Goal: Use online tool/utility: Use online tool/utility

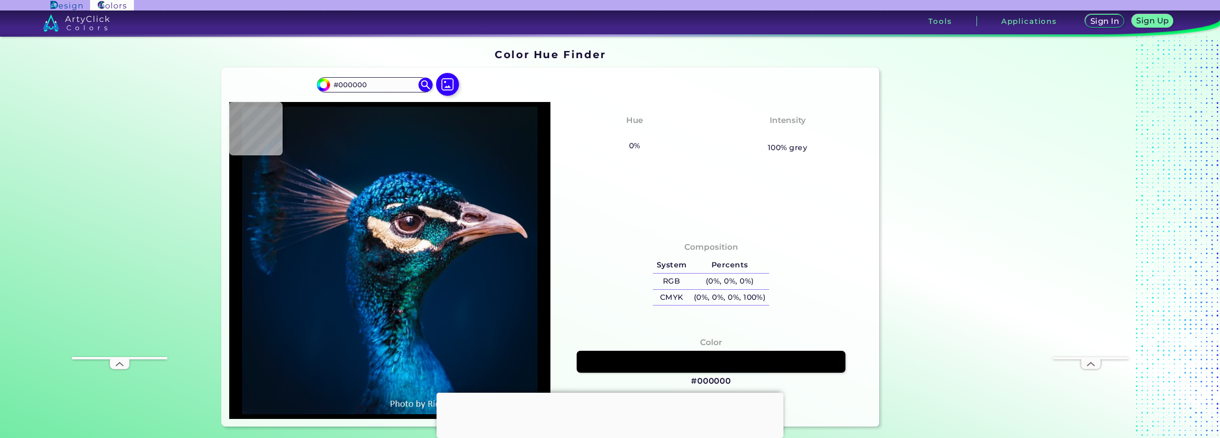
type input "#001932"
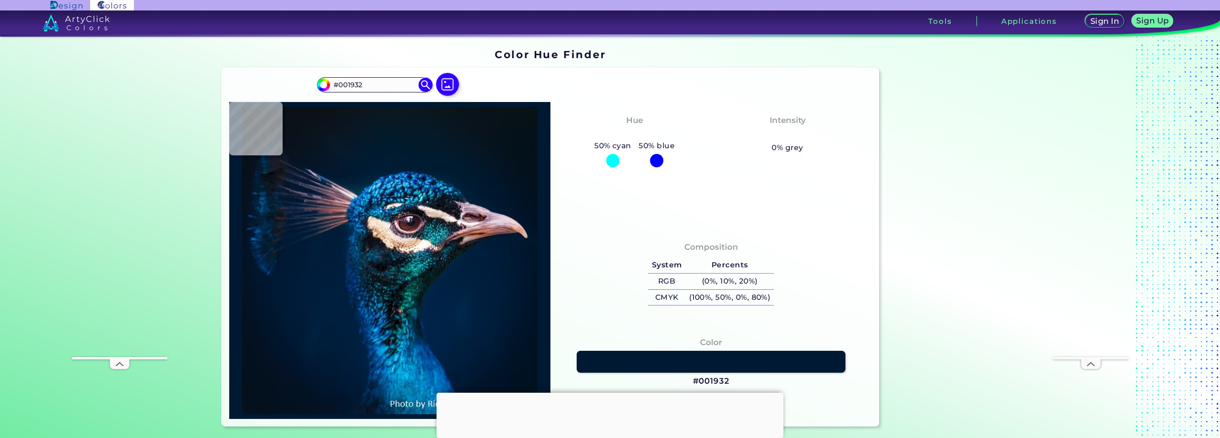
type input "#001d3b"
type input "#001D3B"
type input "#0e4255"
type input "#0E4255"
type input "#ffefe9"
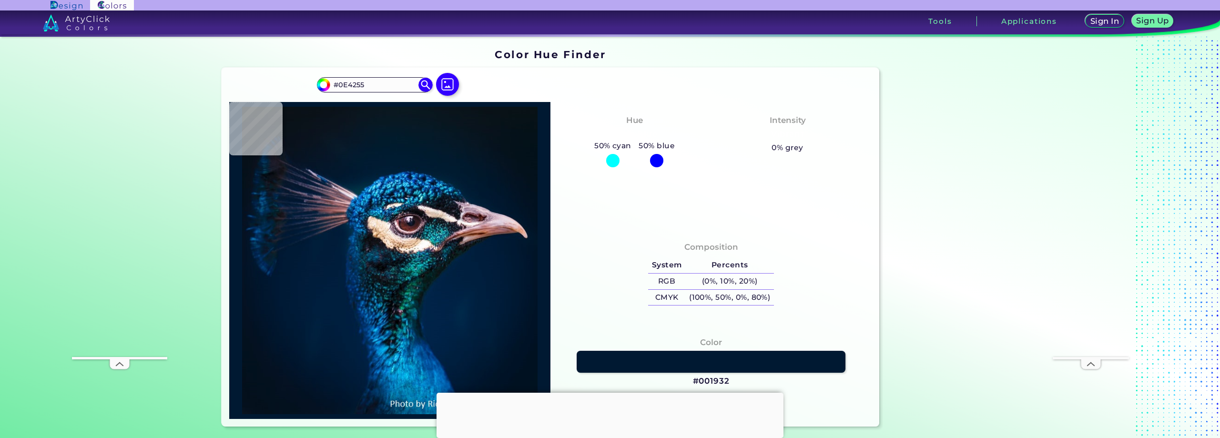
type input "#FFEFE9"
type input "#c89d7a"
type input "#C89D7A"
type input "#8b6e60"
type input "#8B6E60"
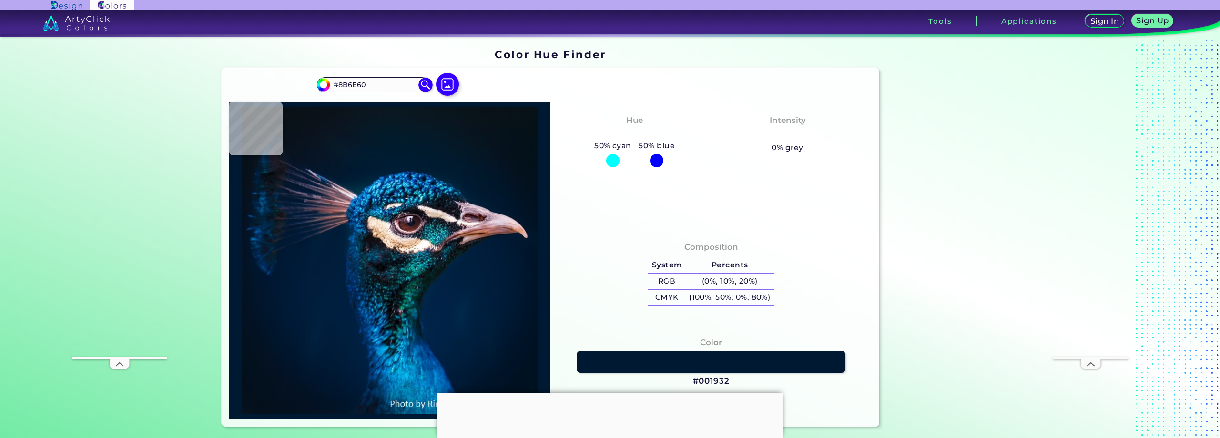
type input "#705043"
type input "#1d212e"
type input "#1D212E"
type input "#162737"
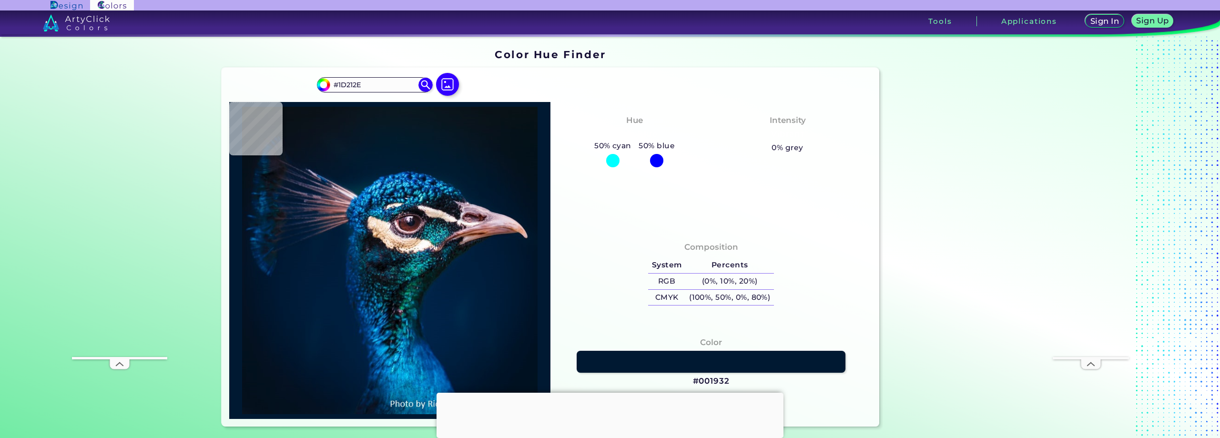
type input "#162737"
type input "#0c4350"
type input "#0C4350"
type input "#21465f"
type input "#21465F"
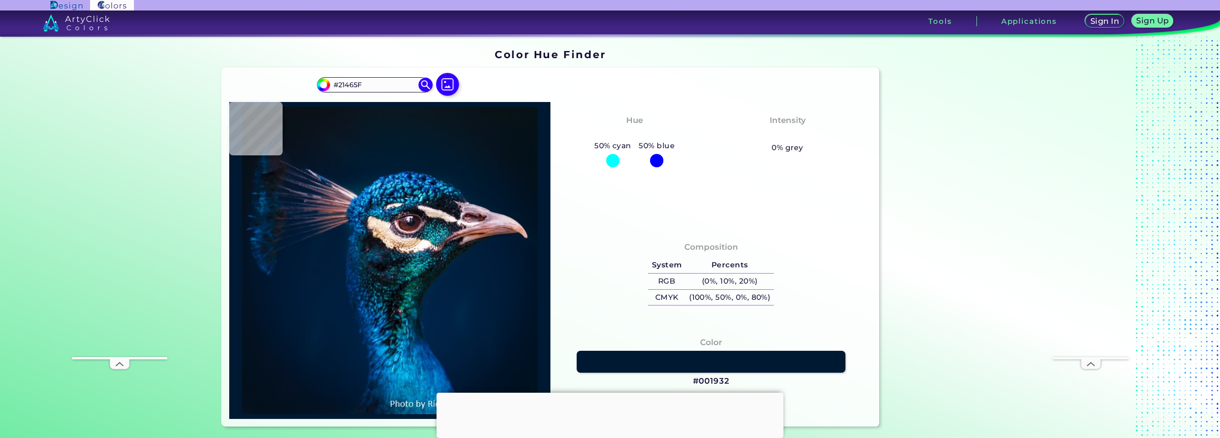
type input "#1d2e3e"
type input "#1D2E3E"
type input "#11435d"
type input "#11435D"
type input "#003d5a"
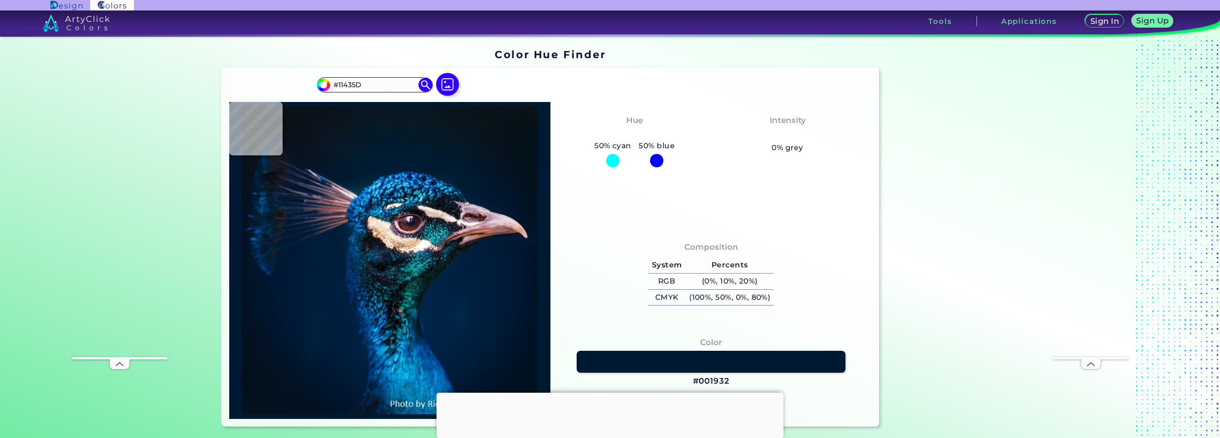
type input "#003D5A"
type input "#03375c"
type input "#03375C"
type input "#173e54"
type input "#173E54"
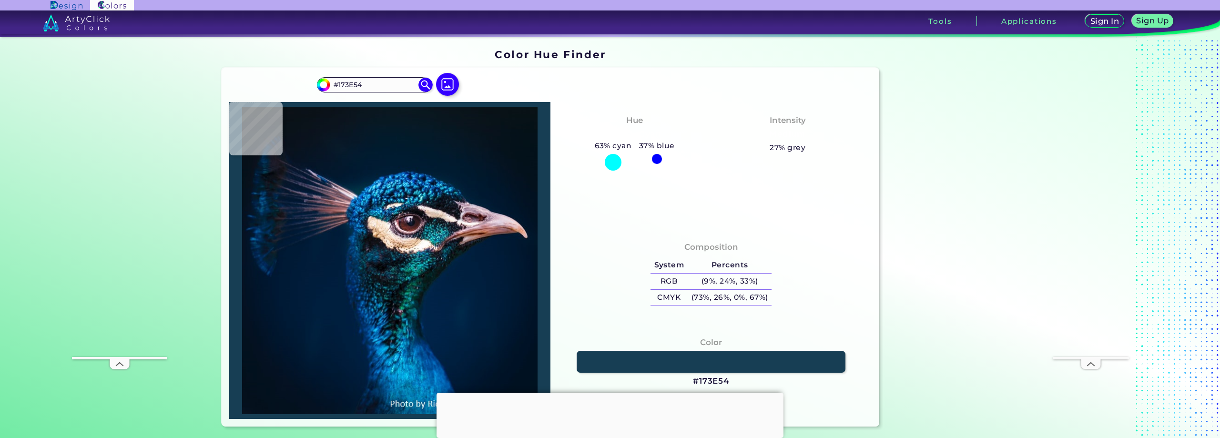
type input "#03495e"
type input "#03495E"
type input "#042b3d"
type input "#042B3D"
type input "#002a40"
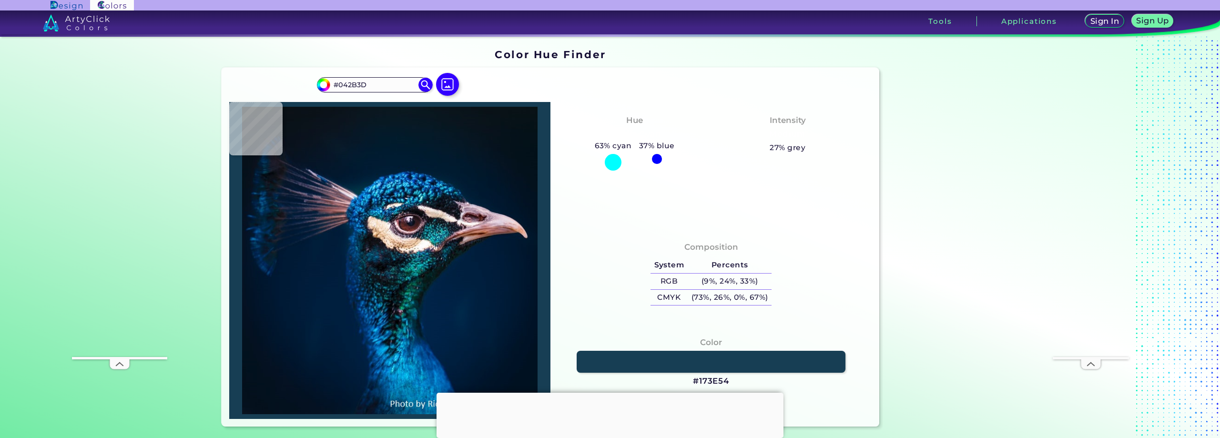
type input "#002A40"
type input "#002e45"
type input "#002E45"
type input "#012f46"
type input "#012F46"
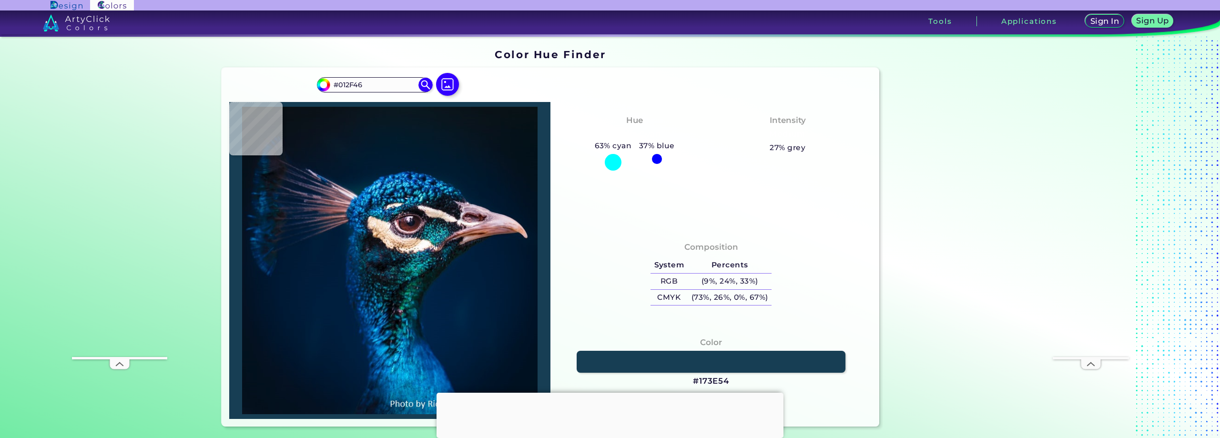
type input "#04384f"
type input "#04384F"
type input "#023c65"
type input "#023C65"
type input "#044778"
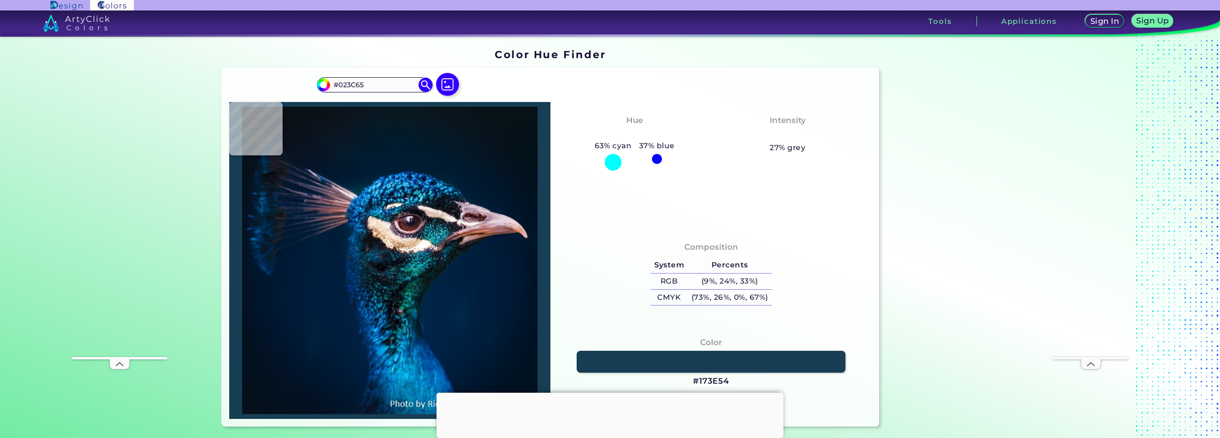
type input "#044778"
type input "#013e72"
type input "#013E72"
type input "#054e87"
type input "#054E87"
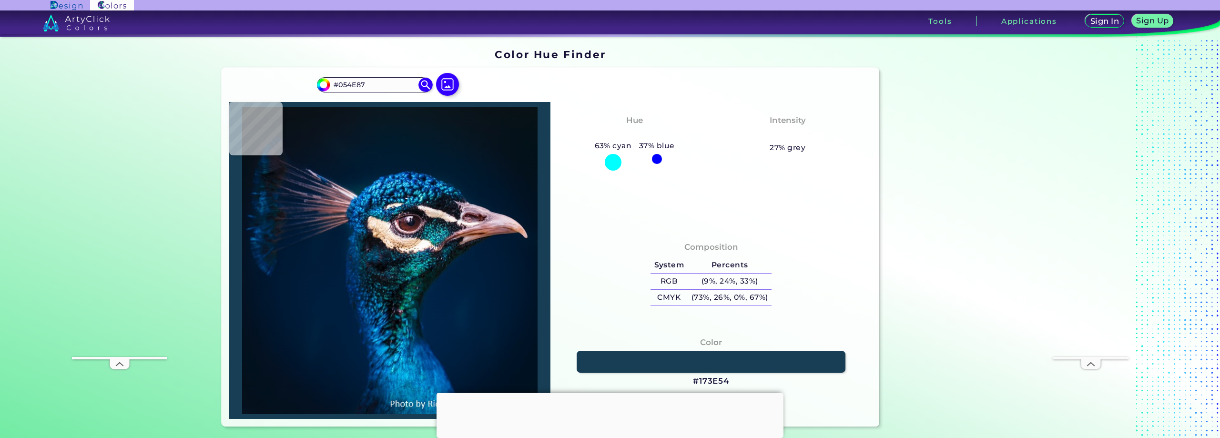
type input "#023762"
type input "#212f4f"
type input "#212F4F"
type input "#053162"
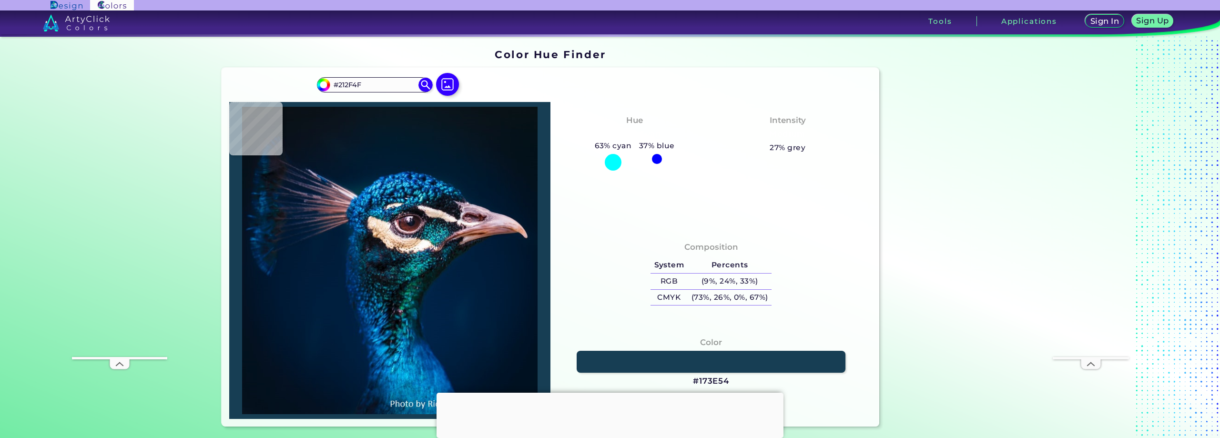
type input "#053162"
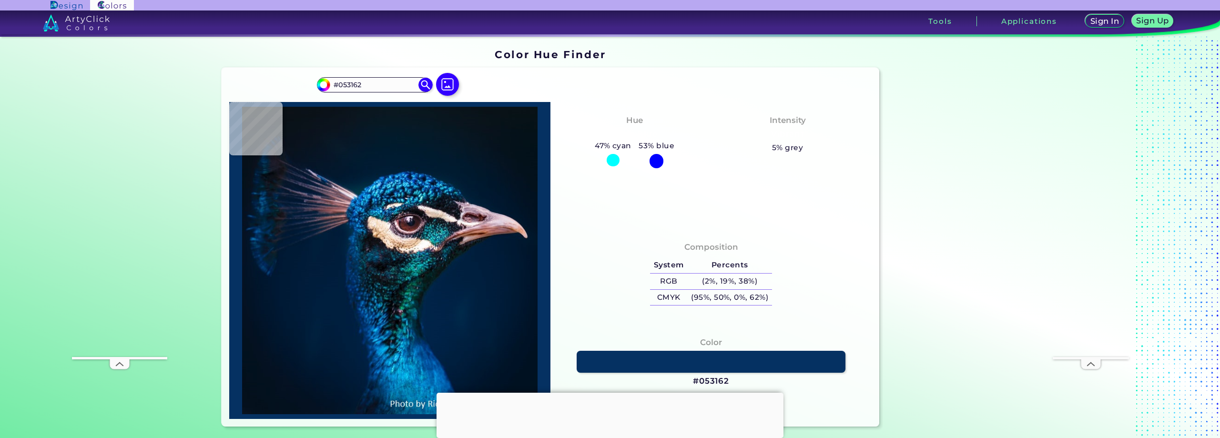
type input "#062f61"
type input "#062F61"
type input "#062653"
type input "#02244a"
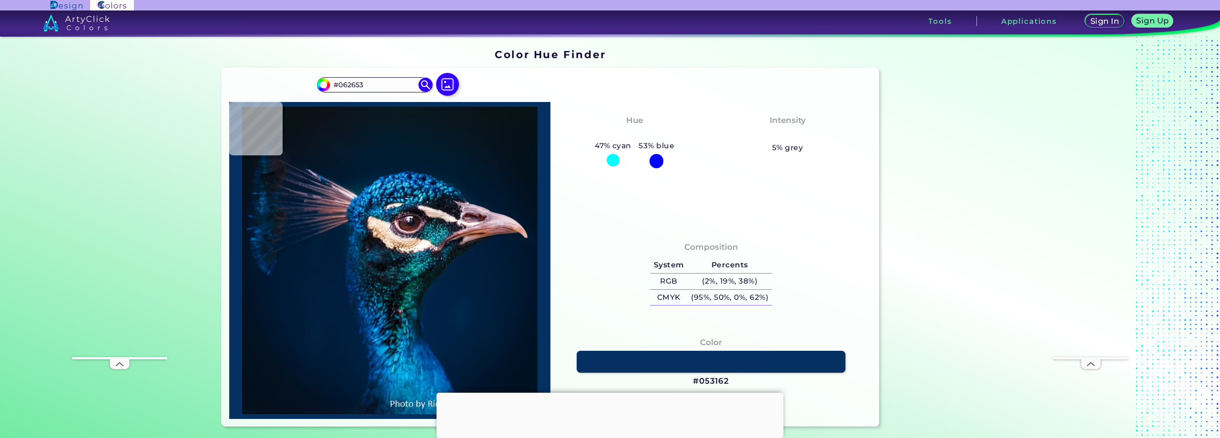
type input "#02244A"
type input "#012345"
type input "#002141"
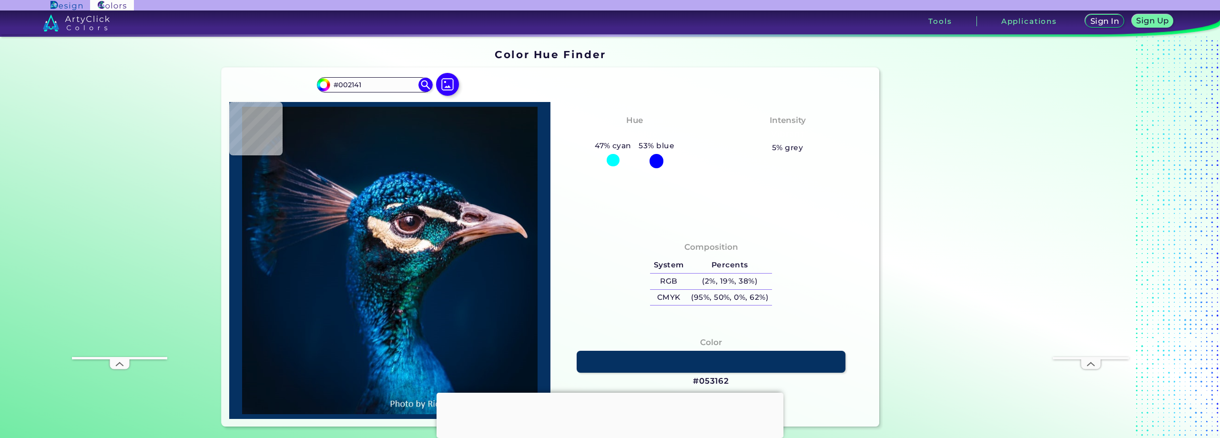
type input "#00203f"
type input "#00203F"
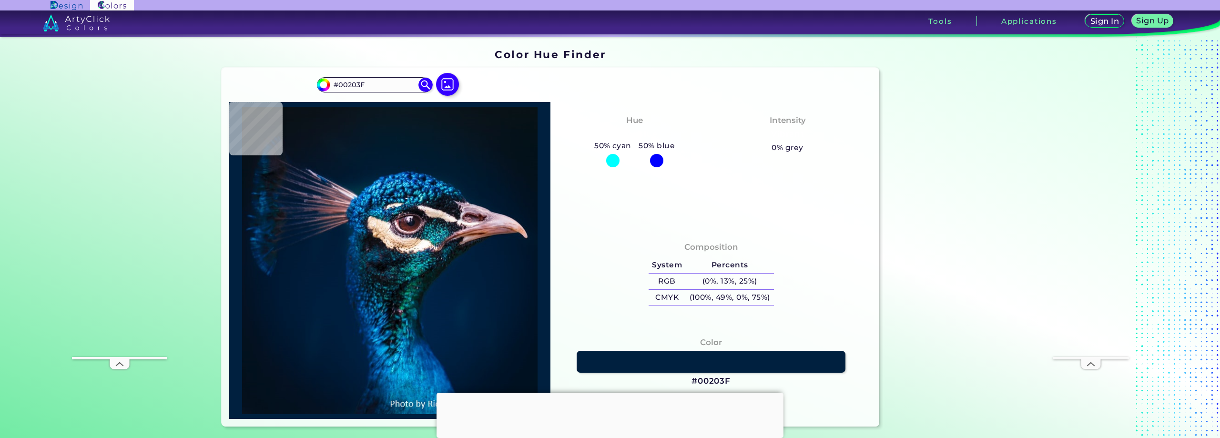
type input "#002140"
type input "#00203f"
type input "#00203F"
type input "#01203d"
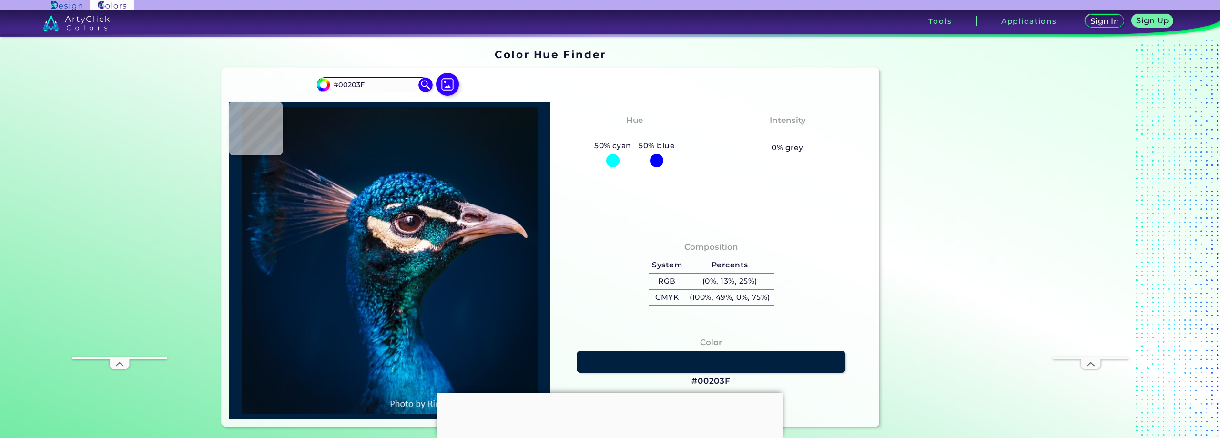
type input "#01203D"
type input "#001f3c"
type input "#001F3C"
type input "#001d3b"
type input "#001D3B"
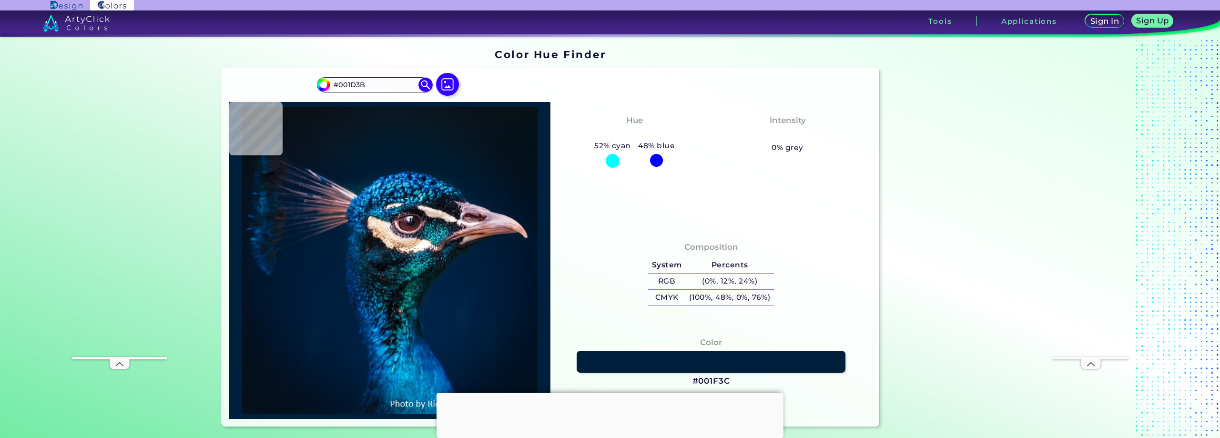
type input "#001e3a"
type input "#001E3A"
type input "#021d3a"
type input "#021D3A"
type input "#011c39"
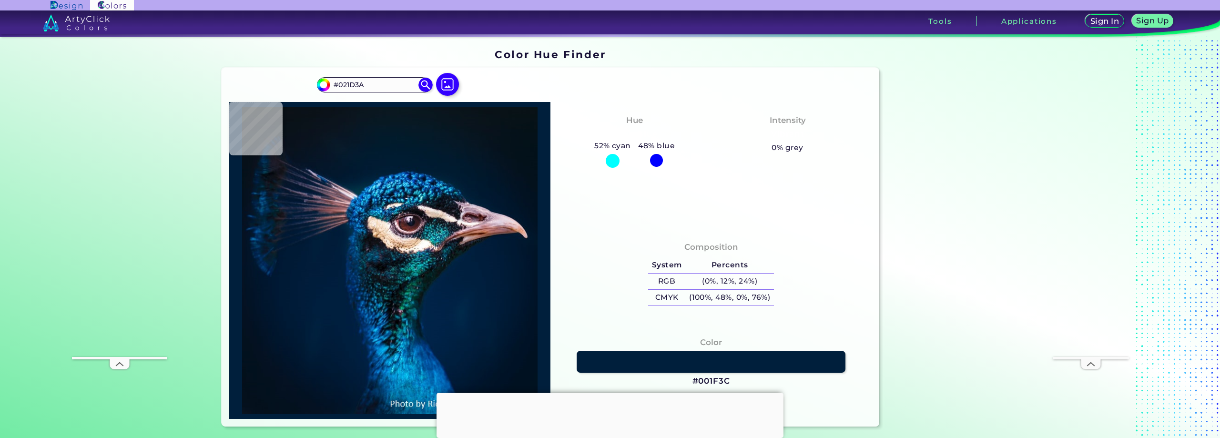
type input "#011C39"
type input "#021d3a"
type input "#021D3A"
type input "#021c36"
type input "#021C36"
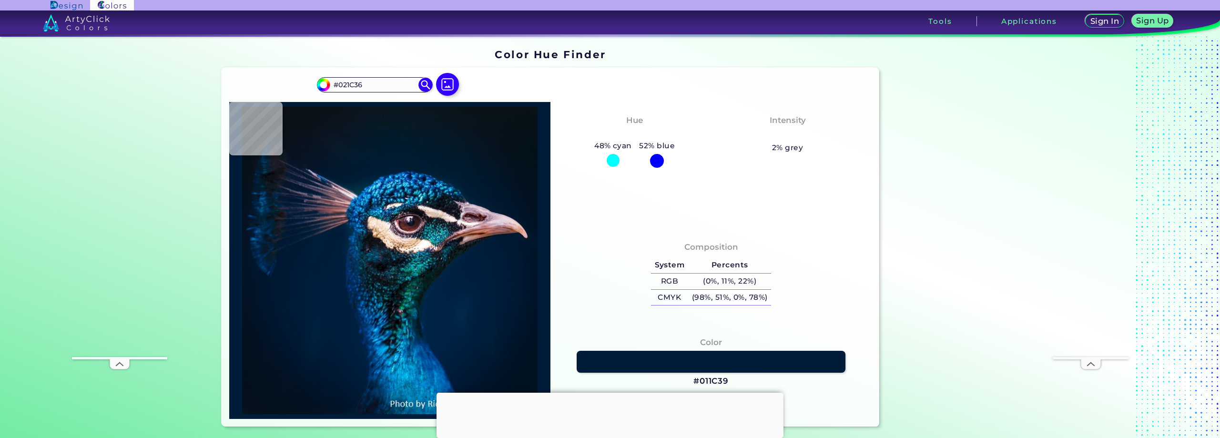
type input "#383347"
type input "#25263e"
type input "#25263E"
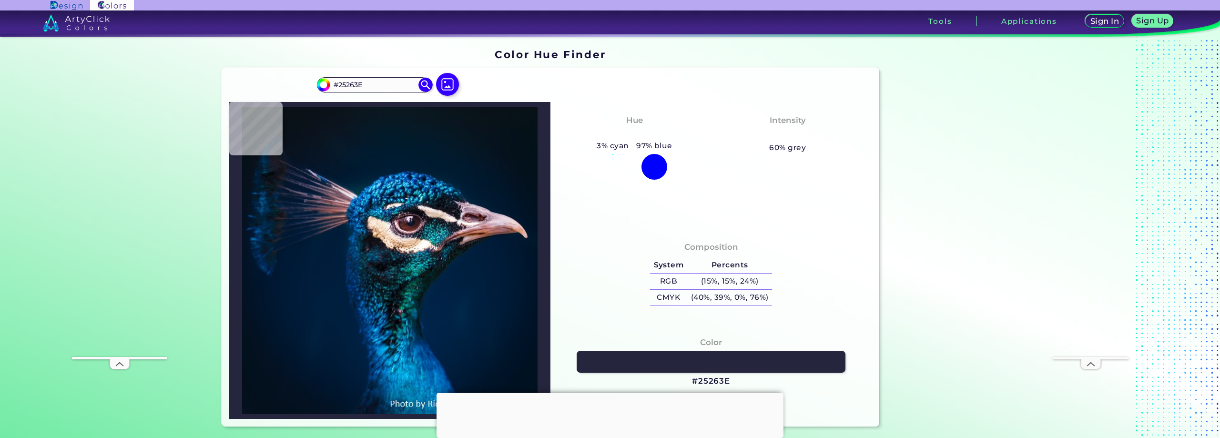
type input "#263049"
type input "#6f494b"
type input "#6F494B"
type input "#373546"
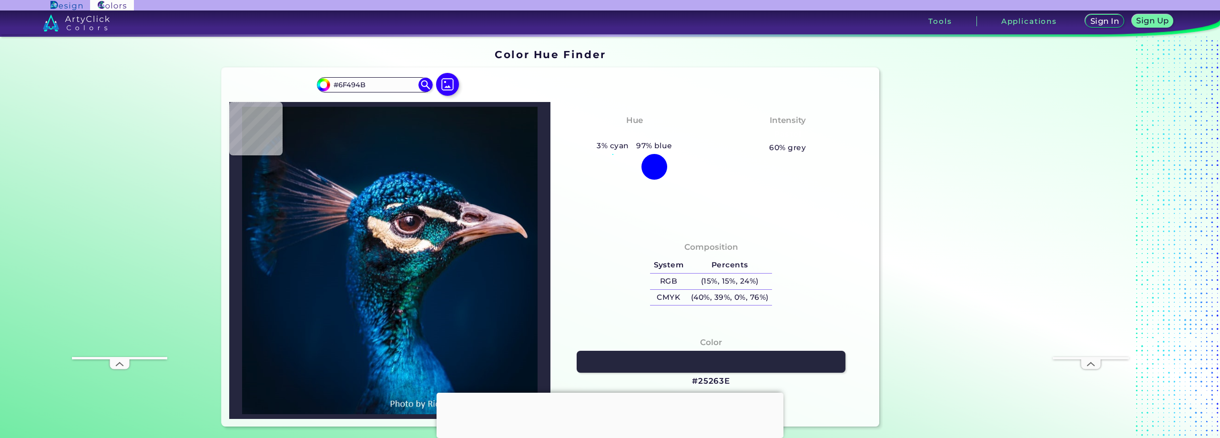
type input "#373546"
type input "#88585f"
type input "#88585F"
type input "#755362"
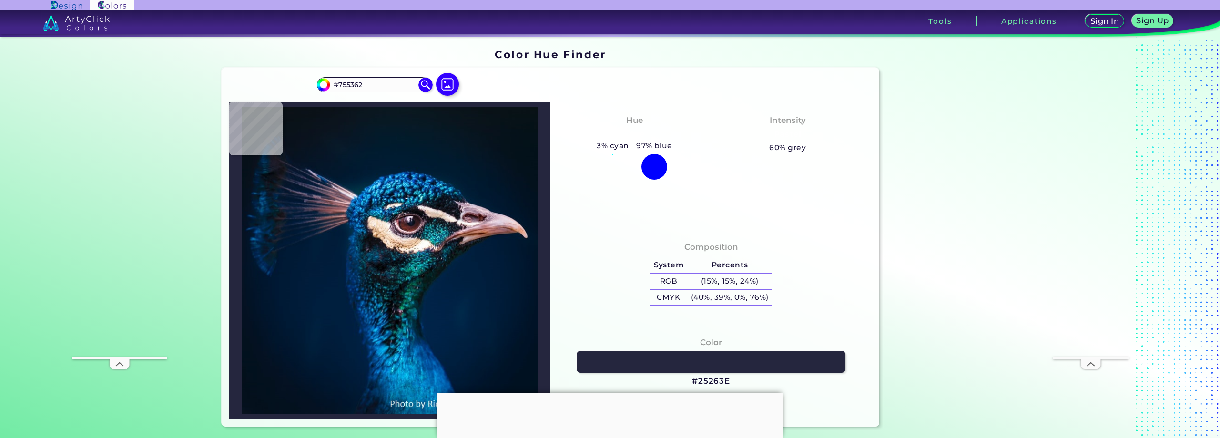
type input "#5c4558"
type input "#5C4558"
type input "#715563"
type input "#dac0cd"
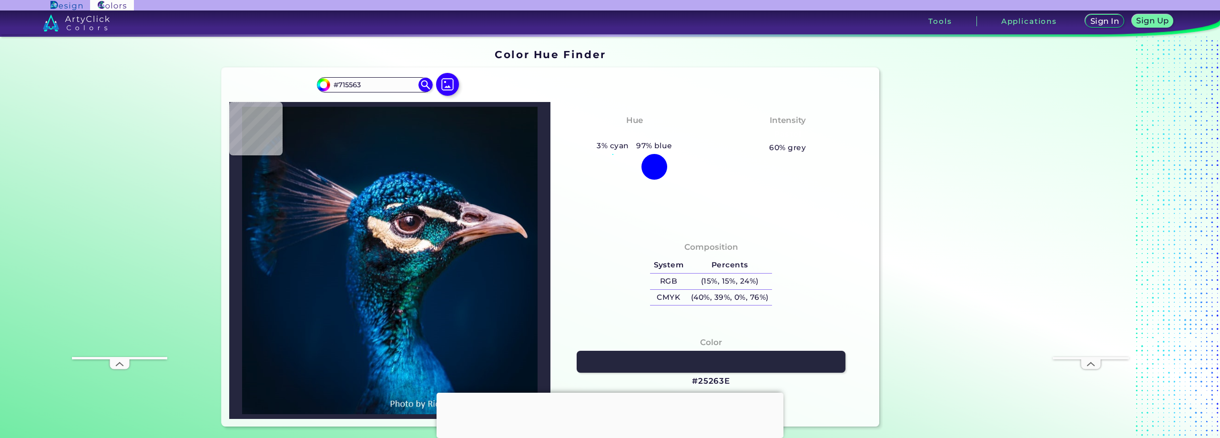
type input "#DAC0CD"
type input "#011c34"
type input "#011C34"
type input "#00182f"
type input "#00182F"
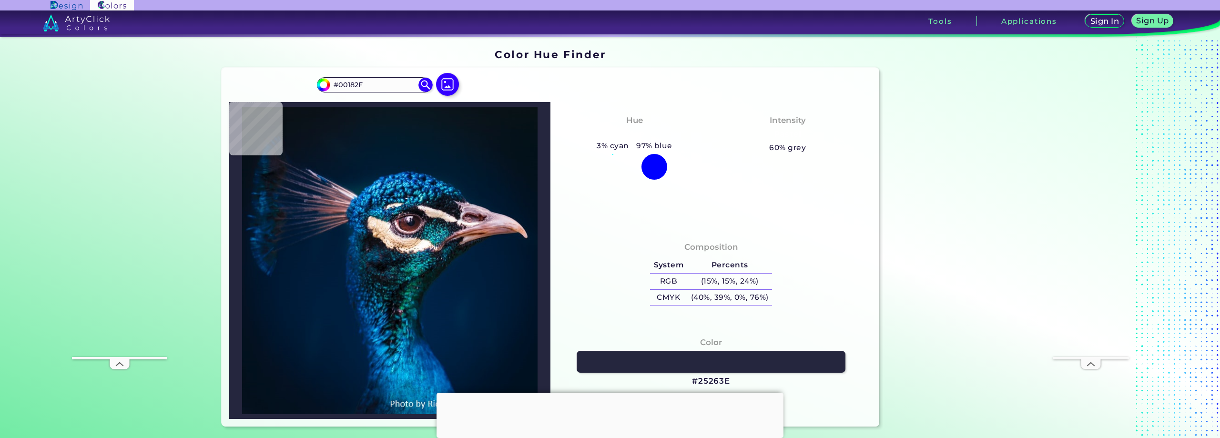
type input "#02182d"
type input "#02182D"
type input "#03192e"
type input "#03192E"
type input "#051a2e"
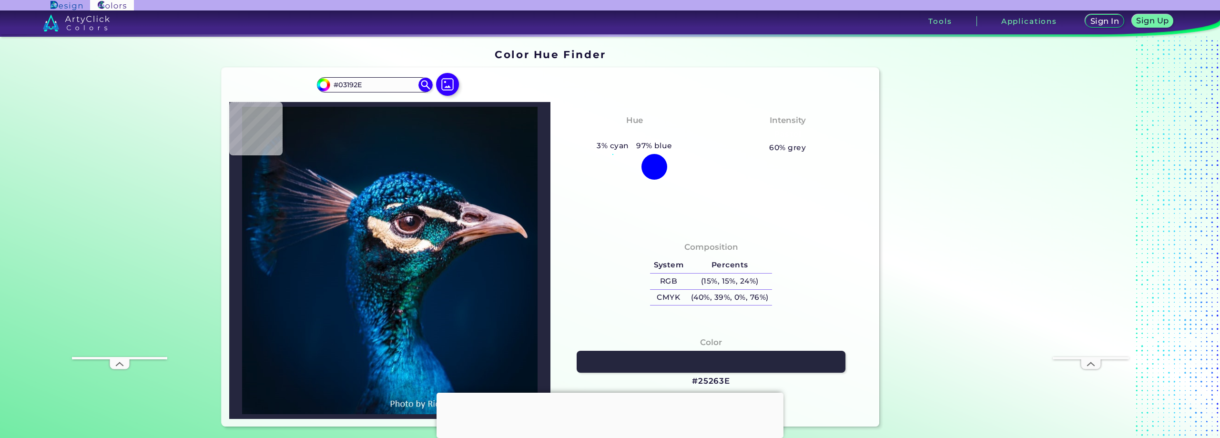
type input "#051A2E"
type input "#041b2d"
type input "#041B2D"
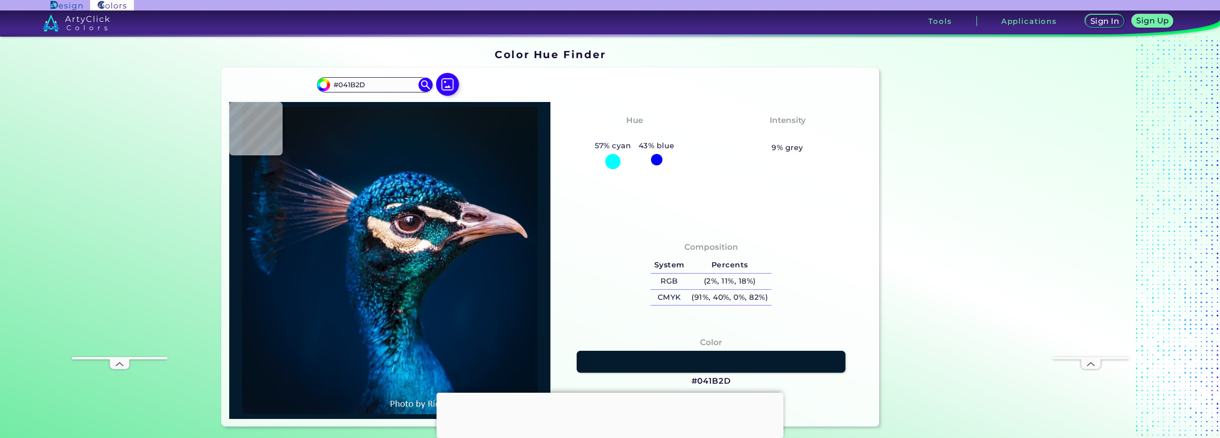
type input "#06192a"
type input "#06192A"
type input "#071828"
type input "#061727"
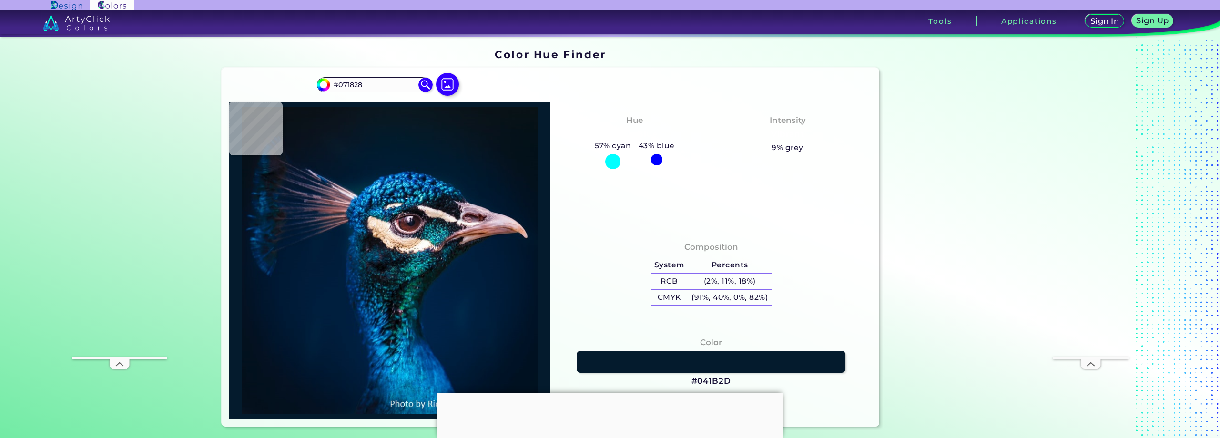
type input "#061727"
type input "#051826"
type input "#061826"
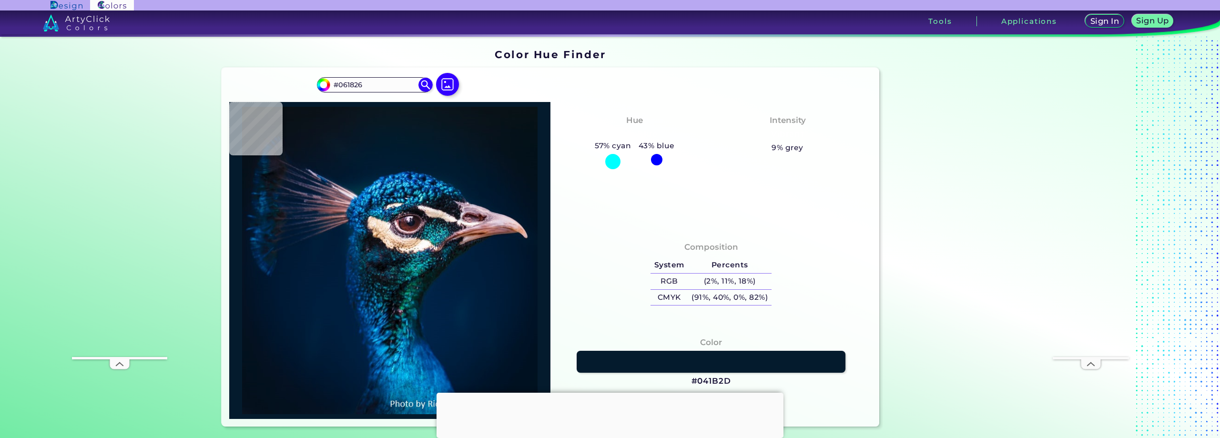
type input "#071828"
type input "#061927"
type input "#071924"
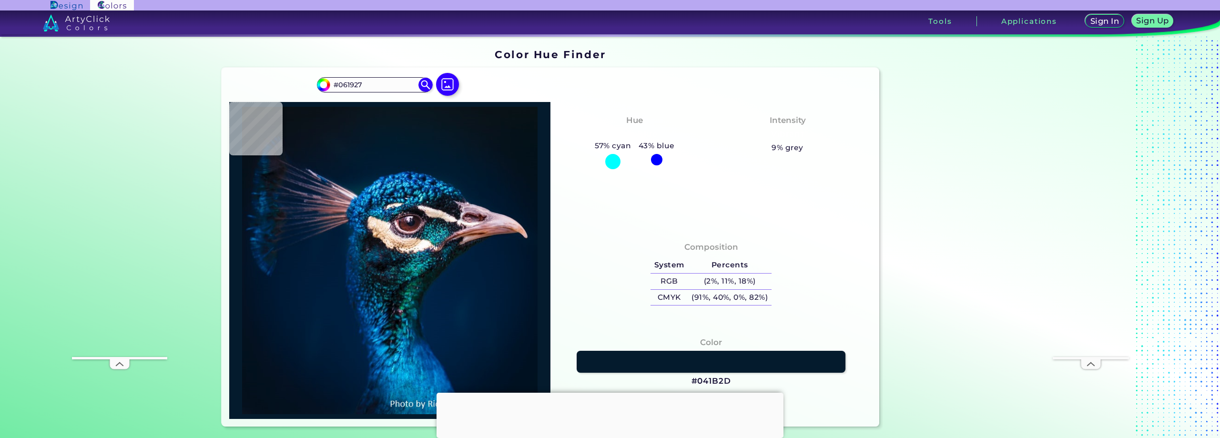
type input "#071924"
type input "#071923"
type input "#081923"
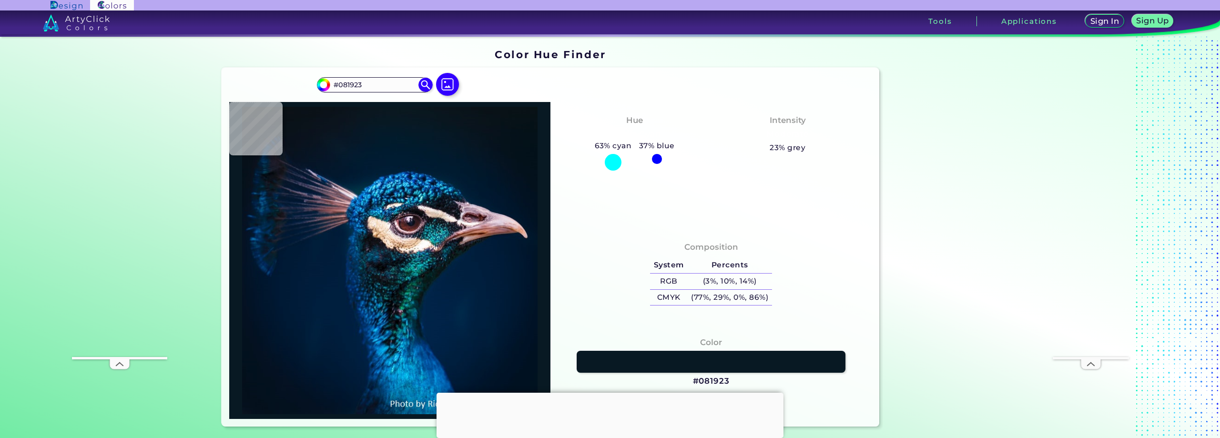
type input "#0a1823"
type input "#0A1823"
type input "#0a1920"
type input "#0A1920"
type input "#09181f"
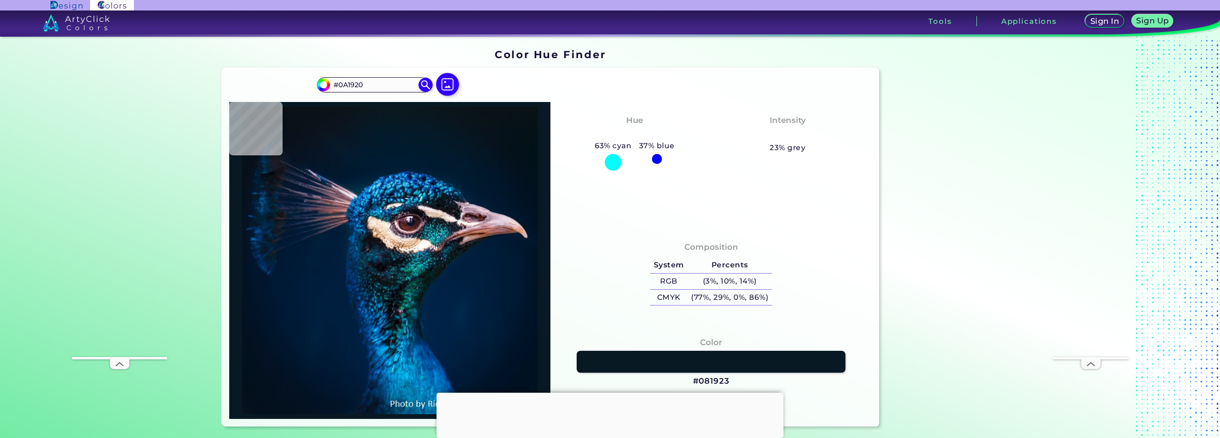
type input "#09181F"
type input "#0a161f"
type input "#0A161F"
type input "#0b151e"
type input "#0B151E"
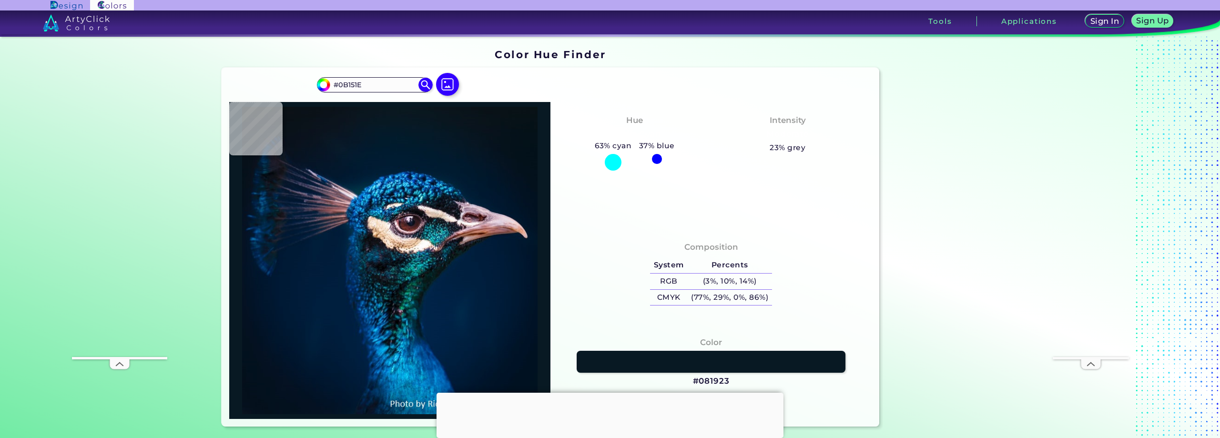
type input "#0b161c"
type input "#0B161C"
type input "#000000"
type input "#03111c"
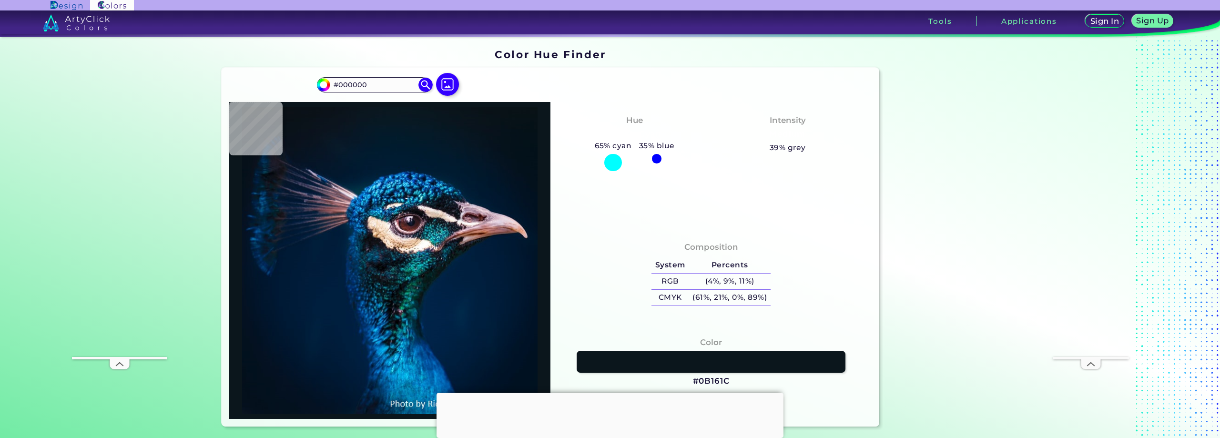
type input "#03111C"
type input "#03111e"
type input "#03111E"
type input "#021221"
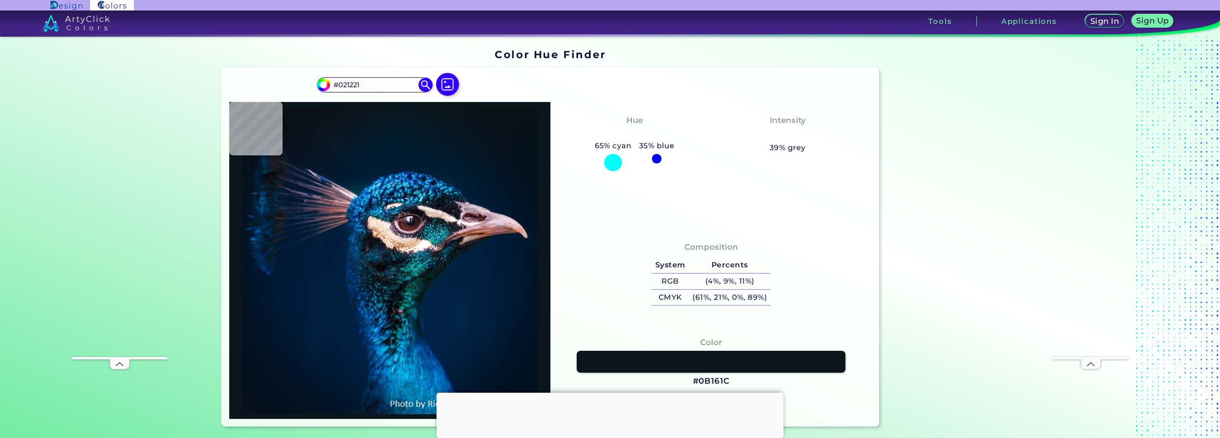
type input "#021428"
type input "#021a32"
type input "#021A32"
type input "#b69bac"
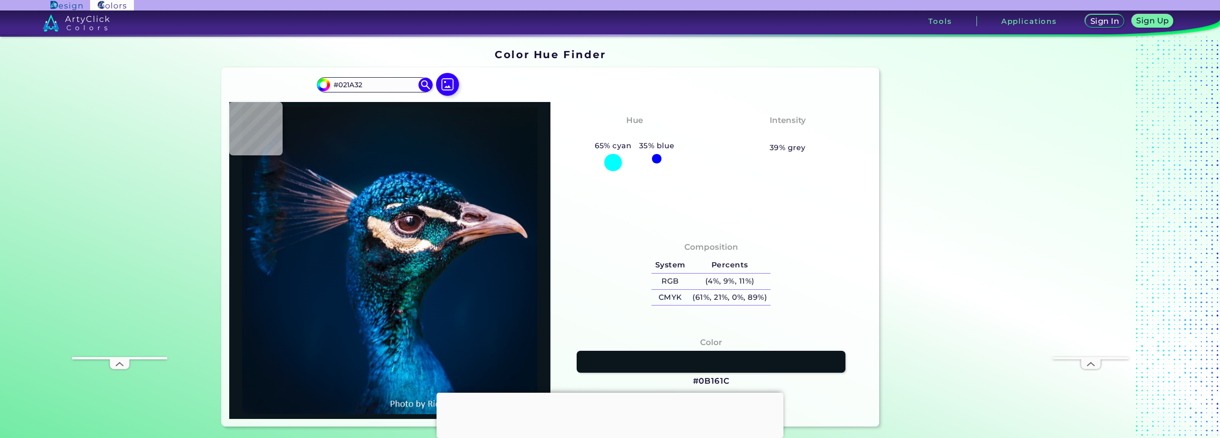
type input "#B69BAC"
type input "#b16848"
type input "#B16848"
type input "#041d33"
type input "#041D33"
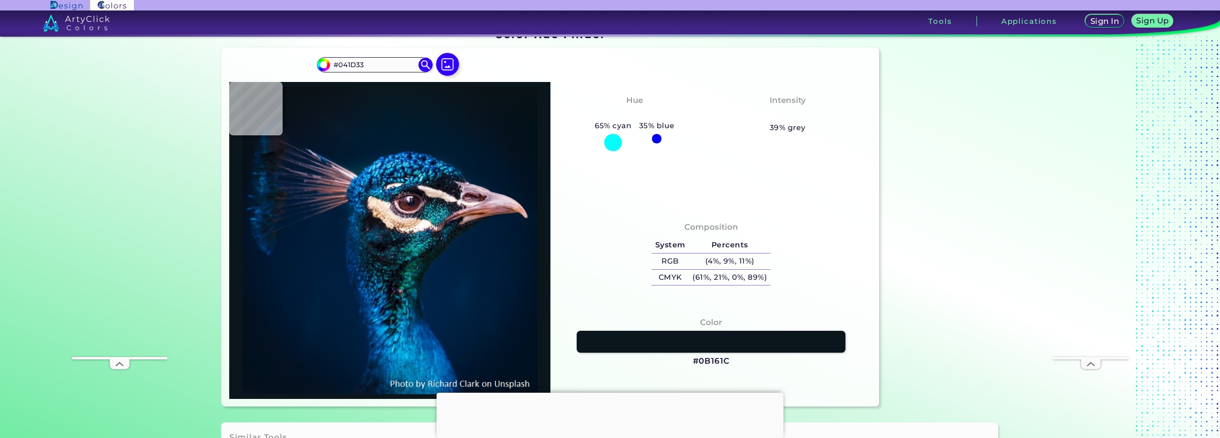
type input "#001f3e"
type input "#001F3E"
type input "#002143"
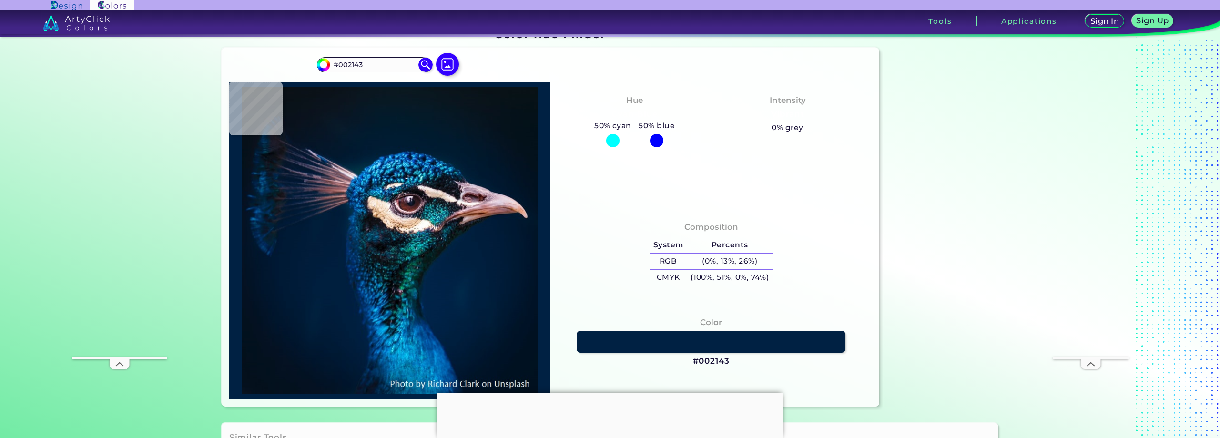
type input "#002647"
type input "#012849"
type input "#00203f"
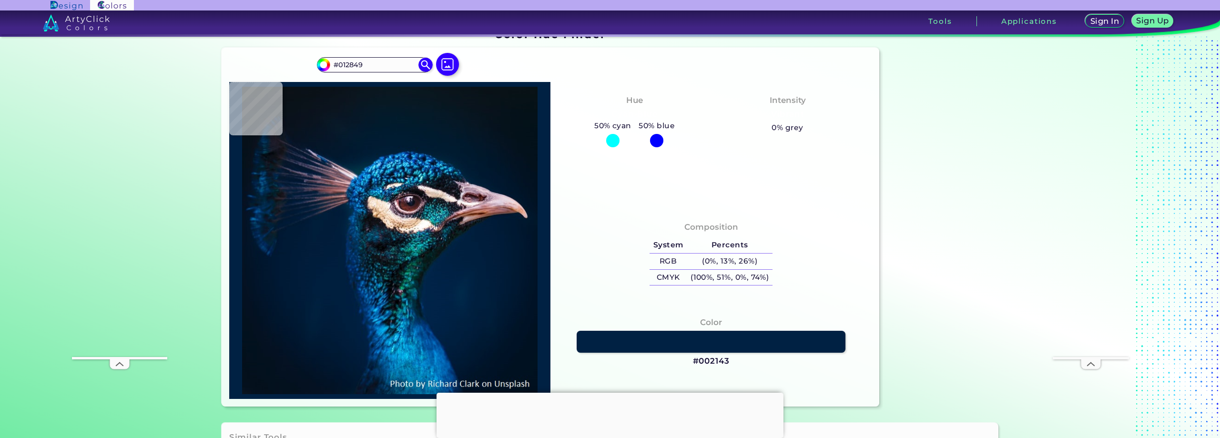
type input "#00203F"
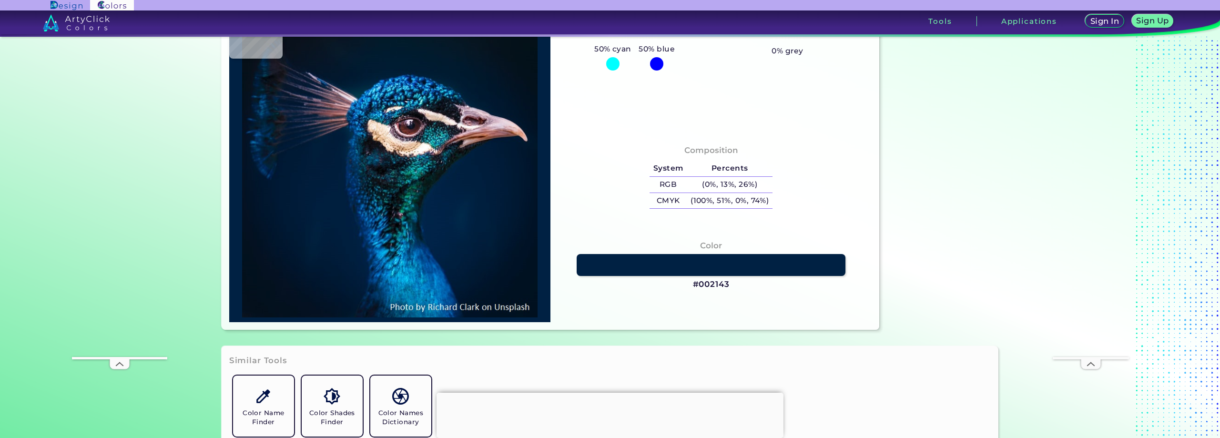
type input "#001f3e"
type input "#001F3E"
type input "#011c39"
type input "#011C39"
type input "#013d7d"
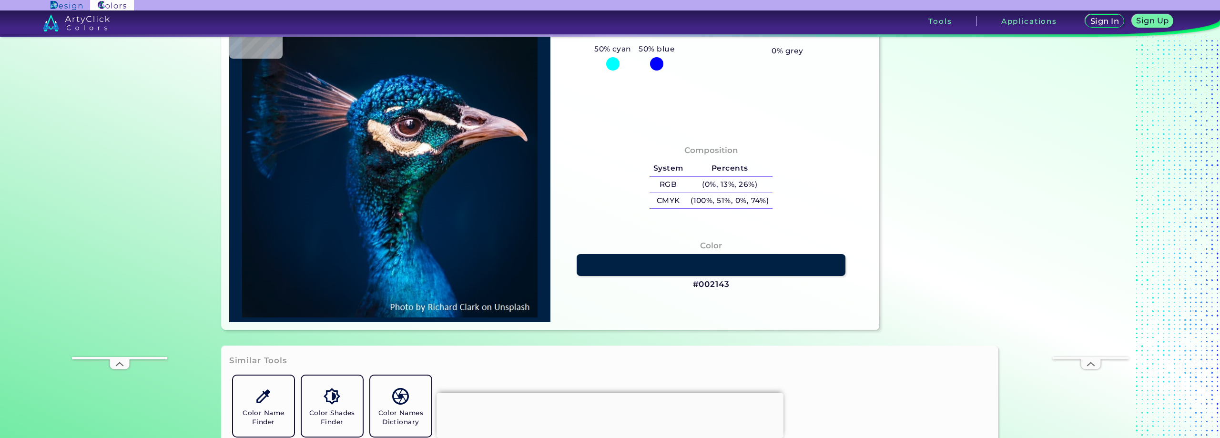
type input "#013D7D"
type input "#055297"
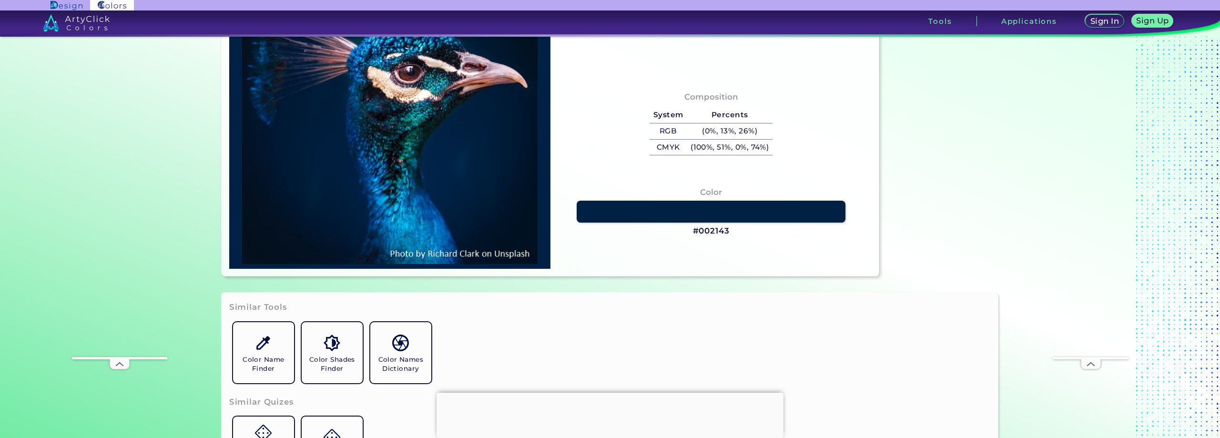
type input "#004487"
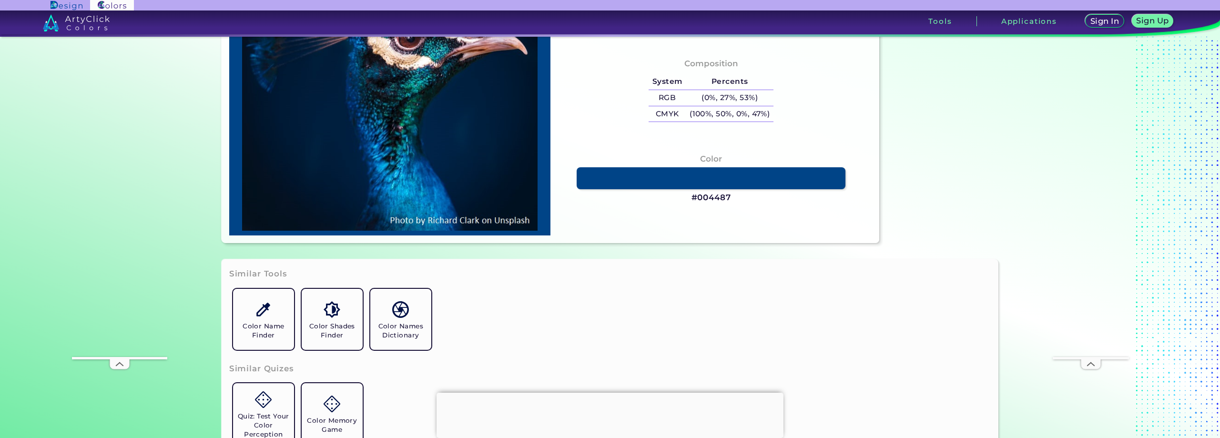
scroll to position [191, 0]
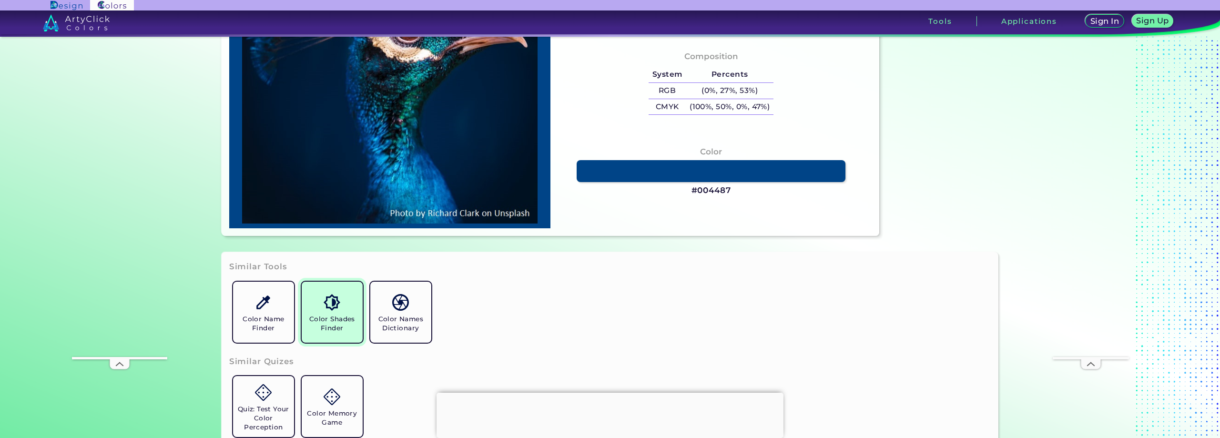
click at [326, 334] on link "Color Shades Finder" at bounding box center [332, 312] width 69 height 69
